Goal: Task Accomplishment & Management: Manage account settings

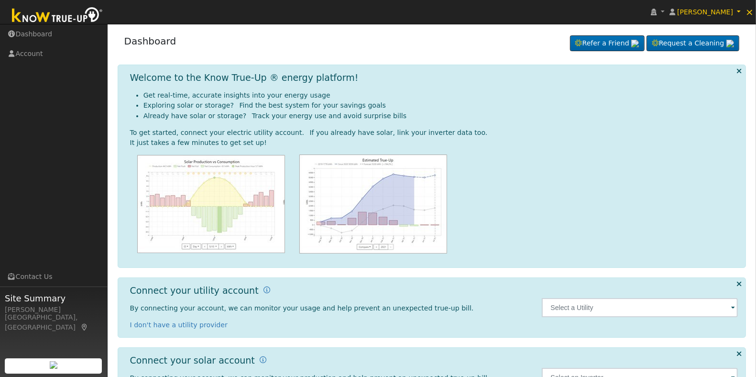
click at [731, 310] on span at bounding box center [733, 308] width 4 height 11
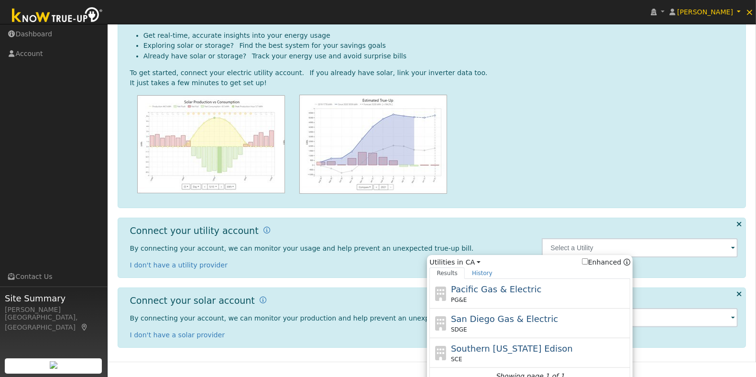
click at [491, 297] on div "PG&E" at bounding box center [539, 300] width 177 height 9
type input "PG&E"
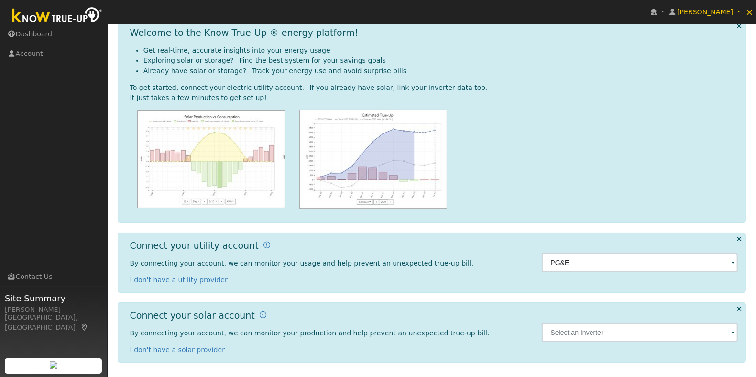
scroll to position [46, 0]
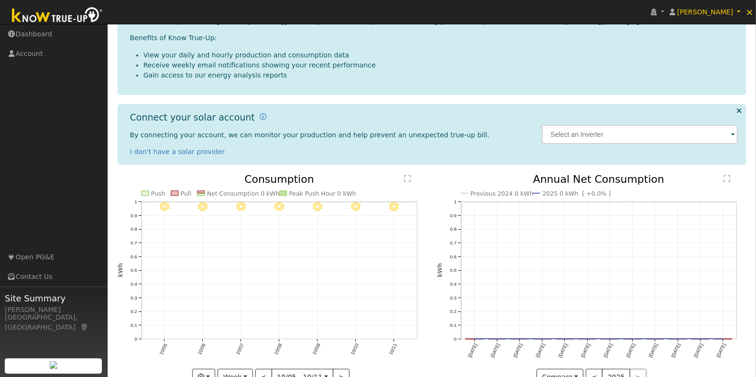
scroll to position [184, 0]
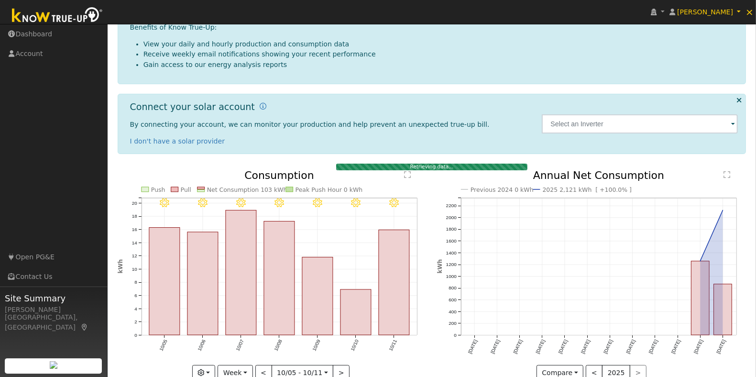
scroll to position [108, 0]
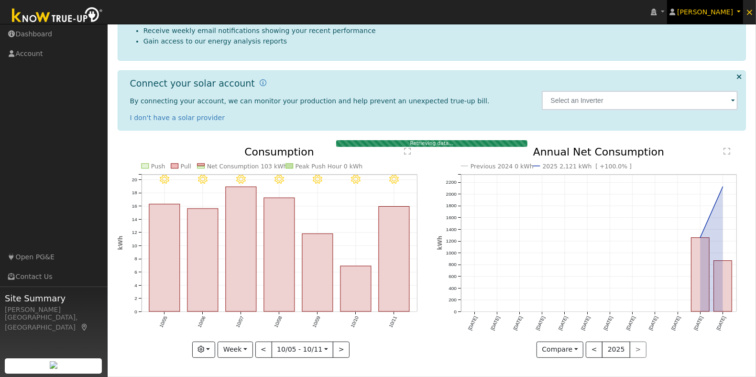
click at [725, 8] on span "[PERSON_NAME]" at bounding box center [705, 12] width 56 height 8
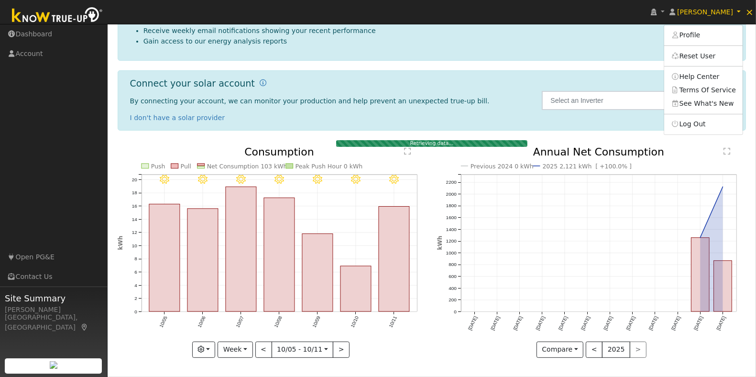
click at [474, 37] on li "Gain access to our energy analysis reports" at bounding box center [441, 41] width 595 height 10
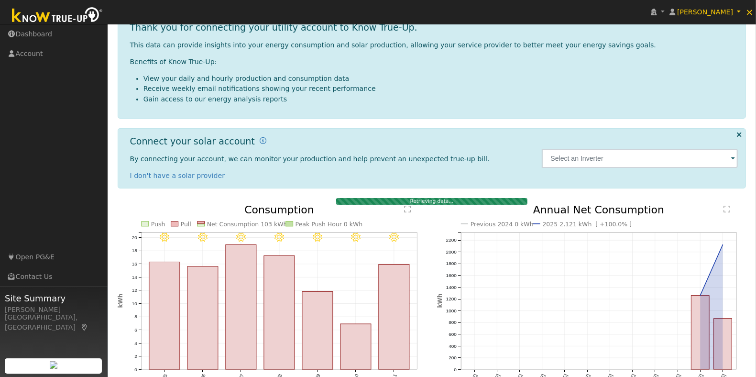
scroll to position [0, 0]
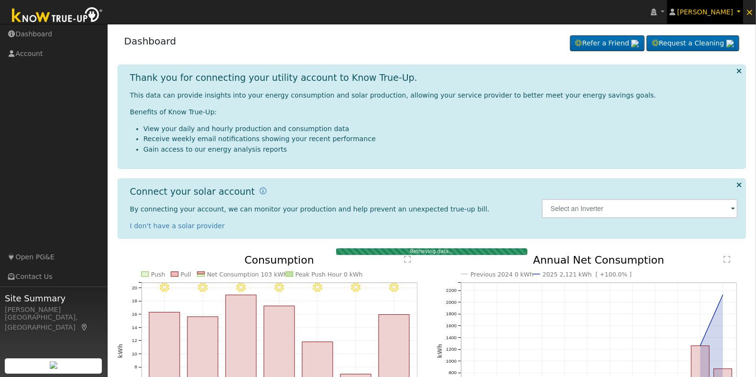
click at [723, 12] on span "[PERSON_NAME]" at bounding box center [705, 12] width 56 height 8
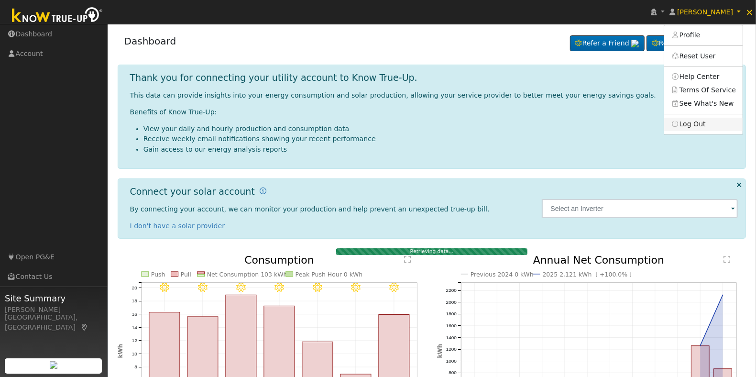
click at [697, 124] on link "Log Out" at bounding box center [703, 124] width 78 height 13
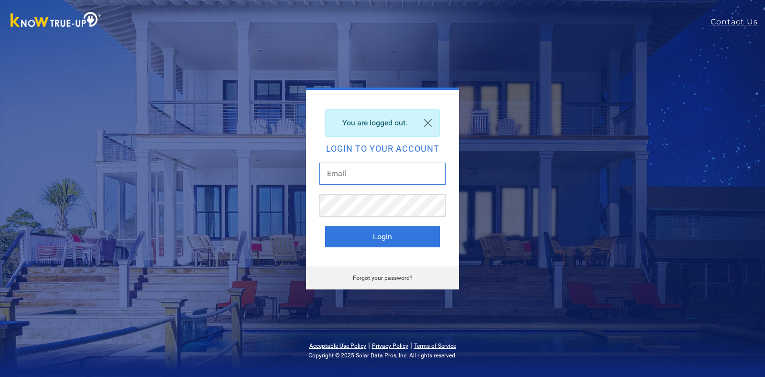
click at [352, 176] on input "text" at bounding box center [383, 174] width 126 height 22
type input "dgibby024@gmail.com"
click at [407, 232] on button "Login" at bounding box center [382, 236] width 115 height 21
